Goal: Find specific page/section: Find specific page/section

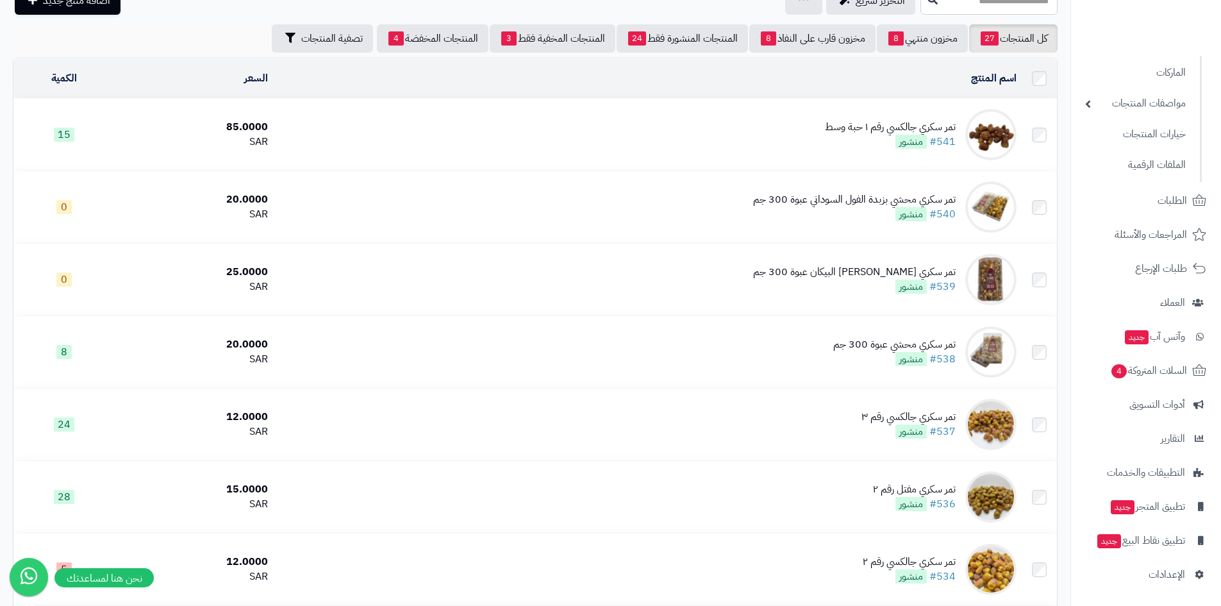
scroll to position [128, 0]
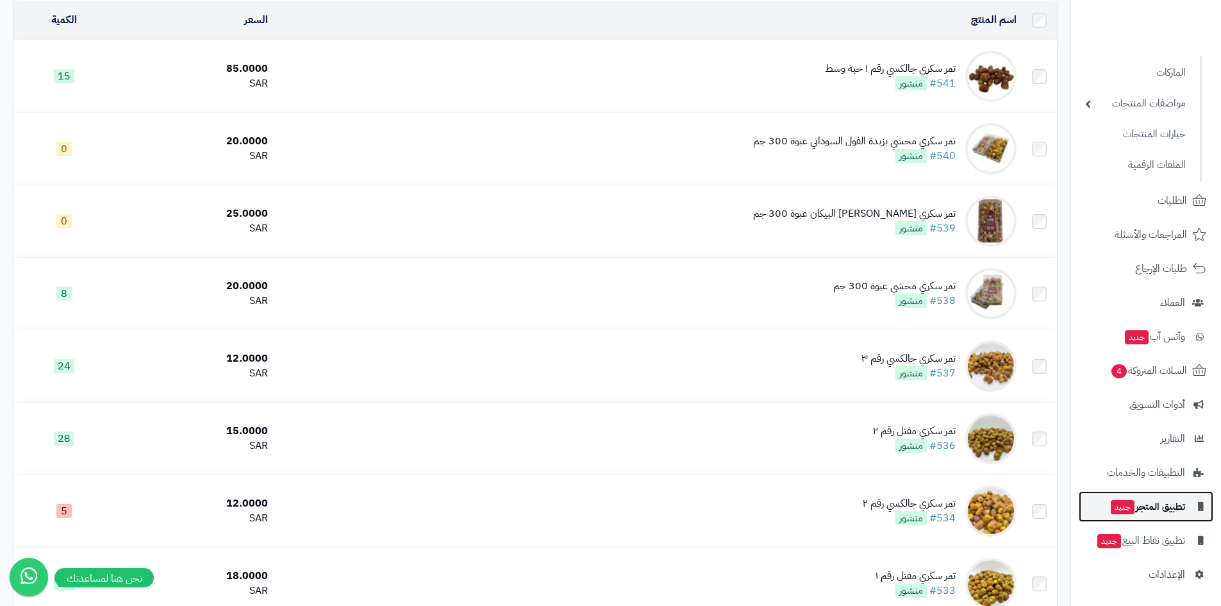
click at [1165, 504] on span "تطبيق المتجر جديد" at bounding box center [1147, 506] width 76 height 18
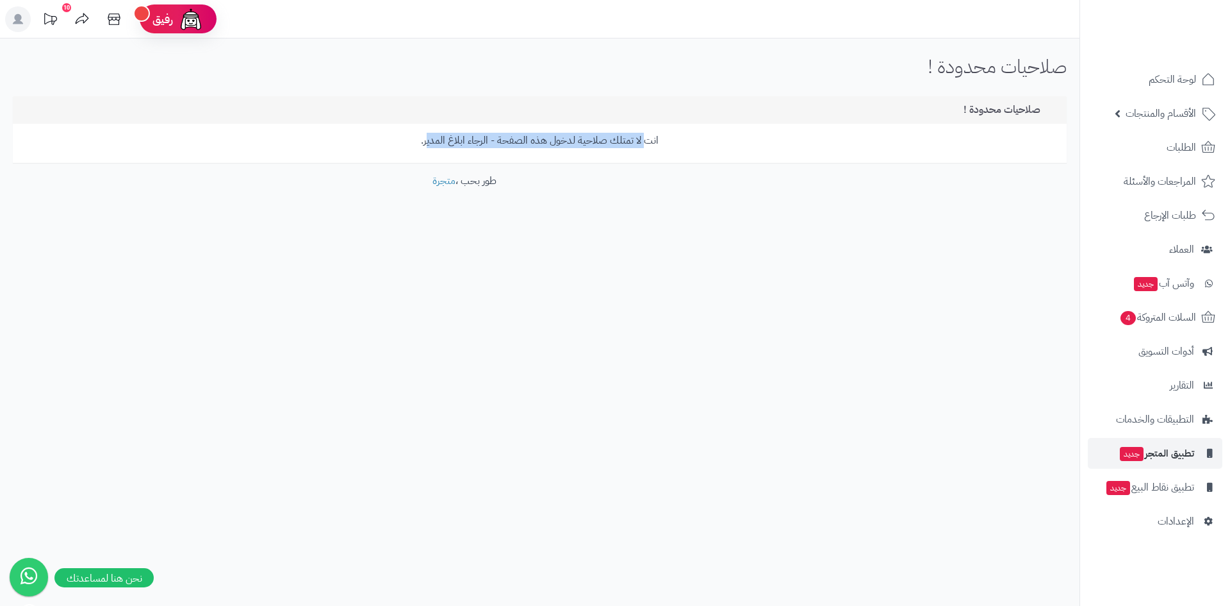
drag, startPoint x: 643, startPoint y: 143, endPoint x: 431, endPoint y: 145, distance: 212.8
click at [427, 147] on p "انت لا تمتلك صلاحية لدخول هذه الصفحة - الرجاء ابلاغ المدير." at bounding box center [539, 140] width 1035 height 15
click at [436, 144] on p "انت لا تمتلك صلاحية لدخول هذه الصفحة - الرجاء ابلاغ المدير." at bounding box center [539, 140] width 1035 height 15
drag, startPoint x: 1046, startPoint y: 70, endPoint x: 798, endPoint y: 60, distance: 248.8
click at [798, 60] on div "صلاحيات محدودة ! الرئيسية صلاحيات محدودة !" at bounding box center [540, 71] width 1080 height 31
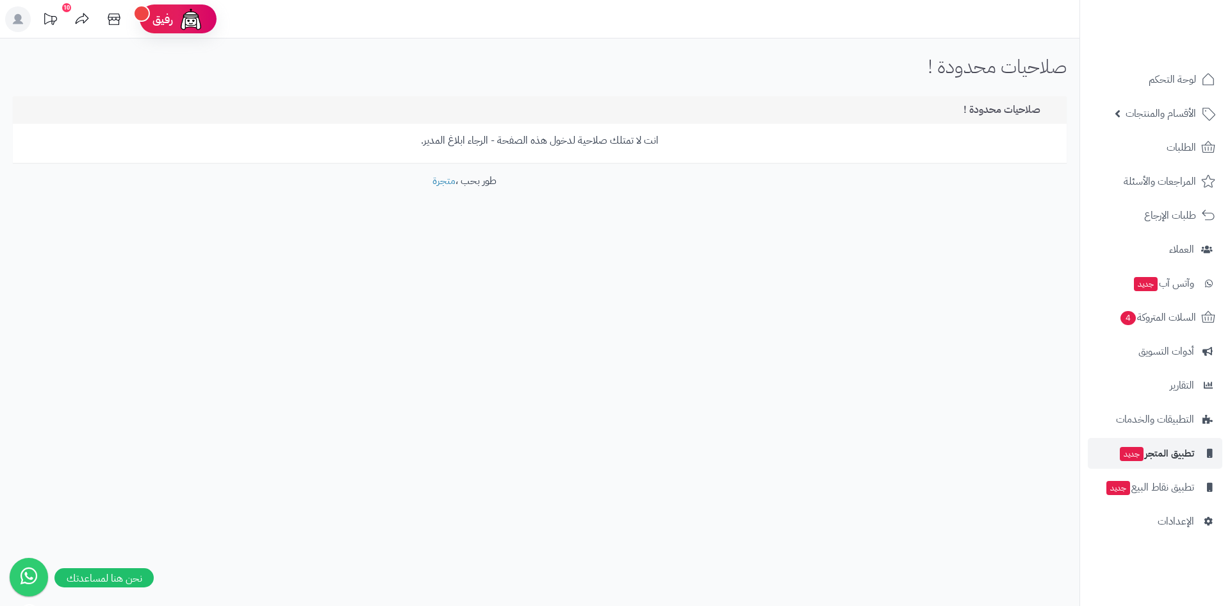
click at [867, 87] on div "صلاحيات محدودة ! الرئيسية صلاحيات محدودة ! صلاحيات محدودة ! انت لا تمتلك صلاحية…" at bounding box center [540, 150] width 1080 height 225
click at [1189, 513] on span "الإعدادات" at bounding box center [1176, 521] width 37 height 18
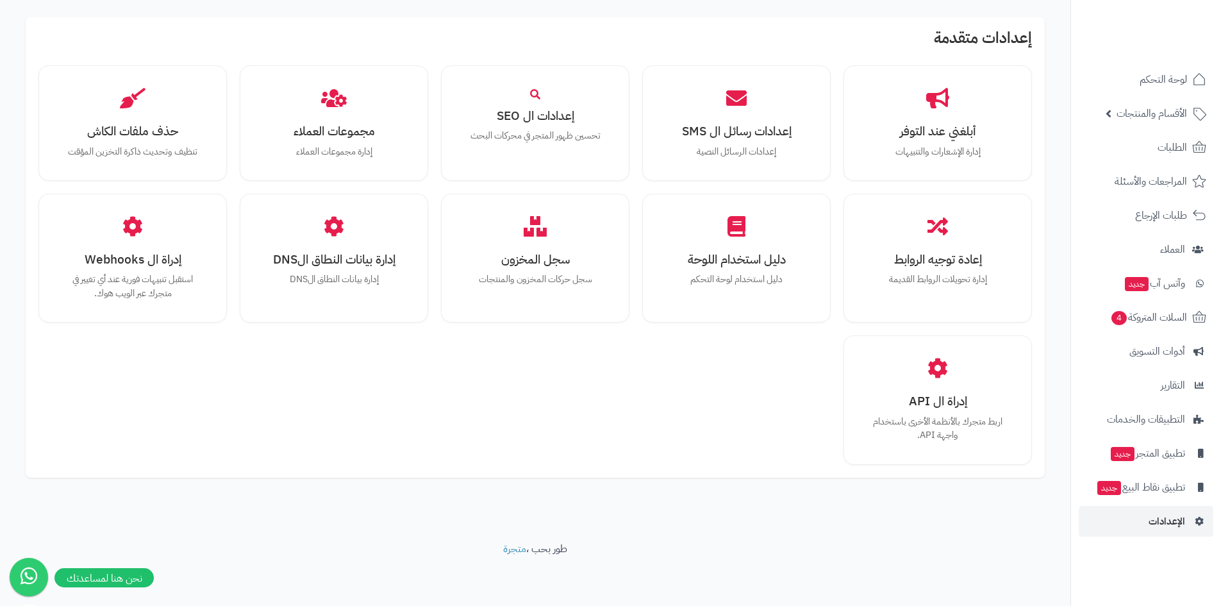
scroll to position [723, 0]
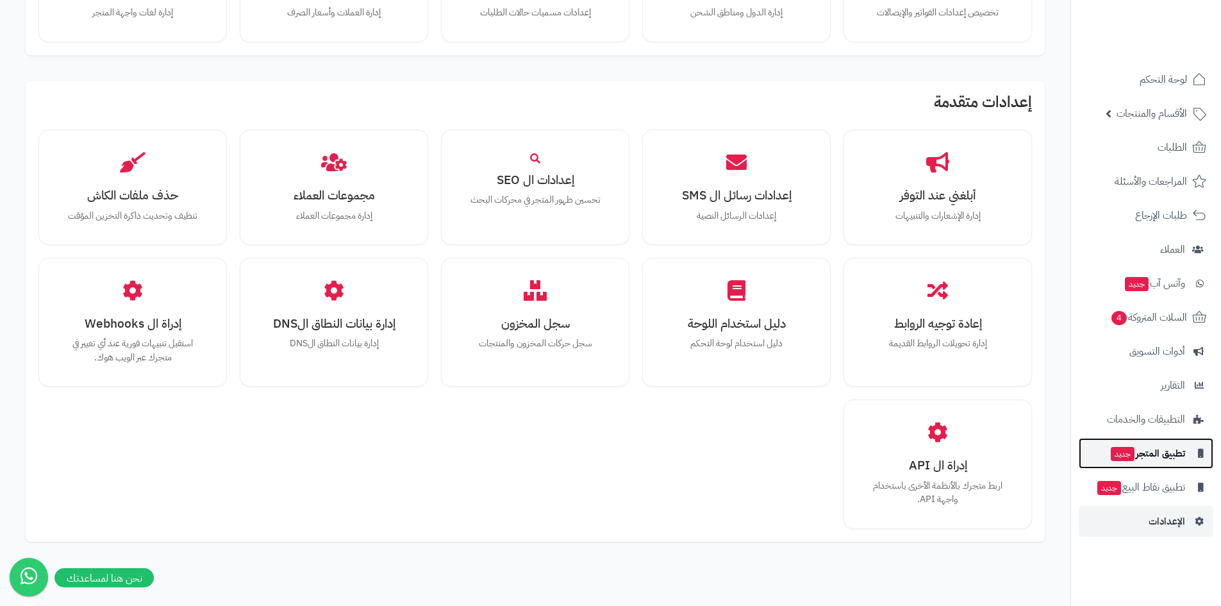
click at [1172, 454] on span "تطبيق المتجر جديد" at bounding box center [1147, 453] width 76 height 18
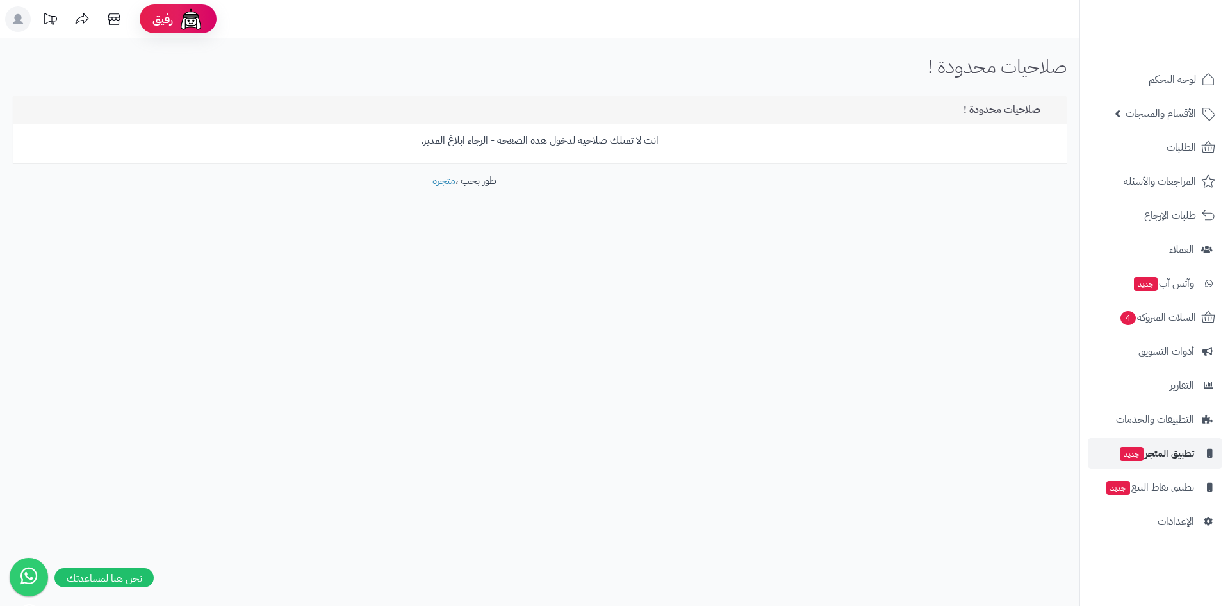
click at [1063, 66] on h1 "صلاحيات محدودة !" at bounding box center [997, 66] width 139 height 21
drag, startPoint x: 1063, startPoint y: 66, endPoint x: 891, endPoint y: 59, distance: 172.5
click at [891, 59] on div "صلاحيات محدودة ! الرئيسية صلاحيات محدودة !" at bounding box center [540, 71] width 1080 height 31
click at [1046, 69] on h1 "صلاحيات محدودة !" at bounding box center [997, 66] width 139 height 21
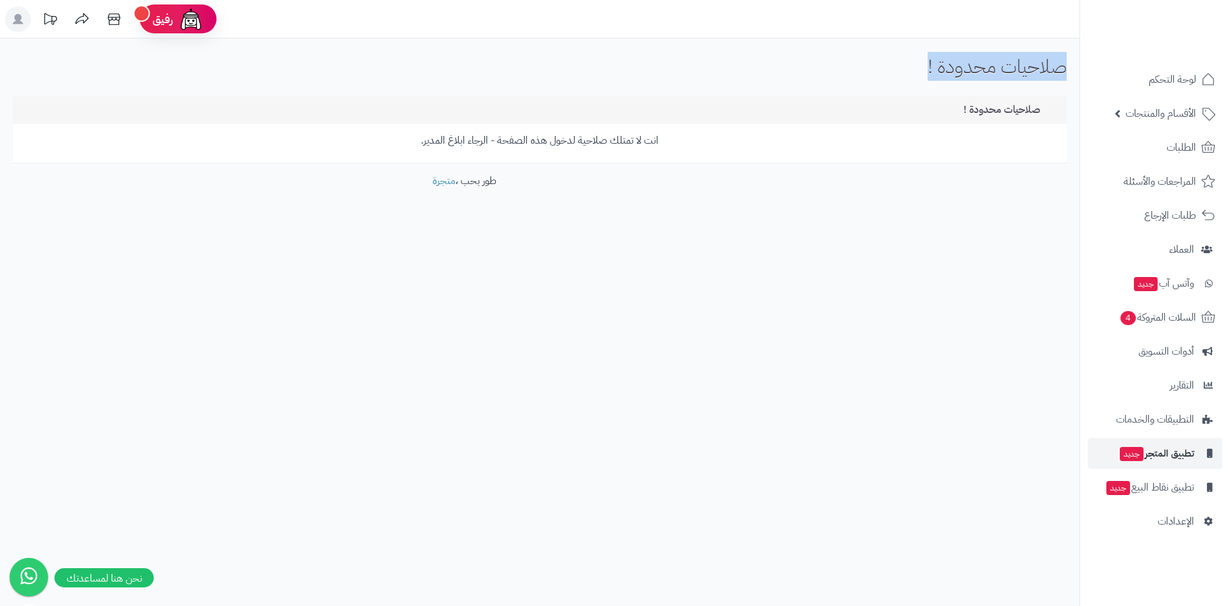
click at [1046, 69] on h1 "صلاحيات محدودة !" at bounding box center [997, 66] width 139 height 21
click at [1030, 99] on div "صلاحيات محدودة !" at bounding box center [540, 110] width 1054 height 28
click at [1030, 100] on div "صلاحيات محدودة !" at bounding box center [540, 110] width 1054 height 28
click at [1030, 104] on h3 "صلاحيات محدودة !" at bounding box center [1011, 110] width 94 height 12
drag, startPoint x: 583, startPoint y: 133, endPoint x: 627, endPoint y: 138, distance: 43.9
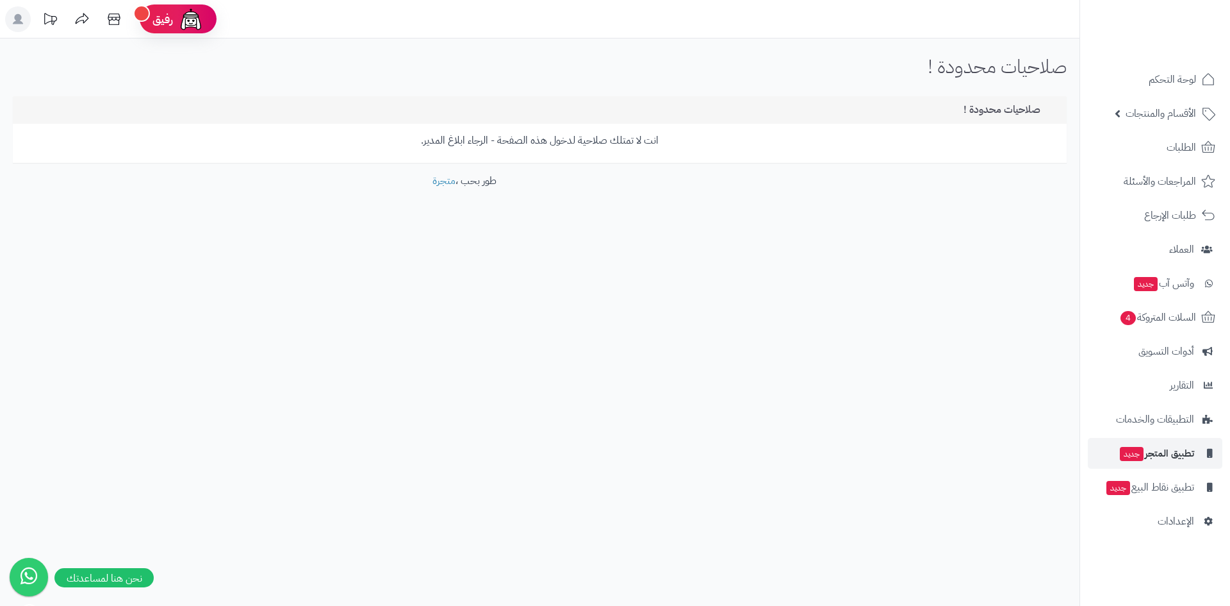
click at [585, 134] on p "انت لا تمتلك صلاحية لدخول هذه الصفحة - الرجاء ابلاغ المدير." at bounding box center [539, 140] width 1035 height 15
click at [627, 138] on p "انت لا تمتلك صلاحية لدخول هذه الصفحة - الرجاء ابلاغ المدير." at bounding box center [539, 140] width 1035 height 15
drag, startPoint x: 702, startPoint y: 146, endPoint x: 307, endPoint y: 148, distance: 395.4
click at [307, 148] on div "انت لا تمتلك صلاحية لدخول هذه الصفحة - الرجاء ابلاغ المدير." at bounding box center [540, 143] width 1054 height 39
click at [902, 343] on div "رفيق ! الطلبات معالجة مكتمل إرجاع المنتجات العملاء المتواجدون الان 20 عملاء منت…" at bounding box center [615, 303] width 1230 height 606
